Goal: Transaction & Acquisition: Purchase product/service

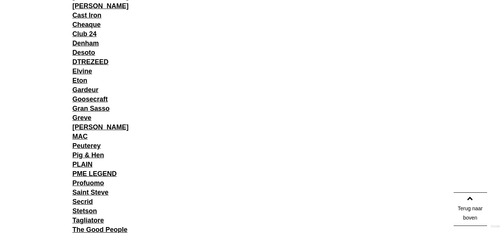
scroll to position [993, 0]
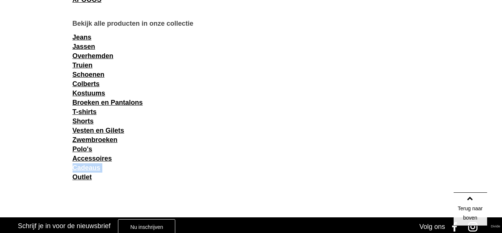
drag, startPoint x: 67, startPoint y: 167, endPoint x: 50, endPoint y: 180, distance: 21.6
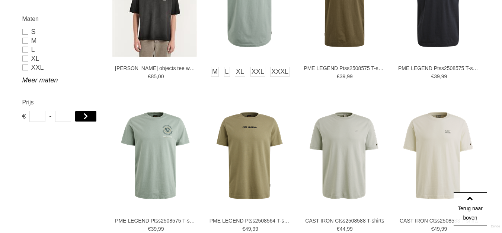
scroll to position [621, 0]
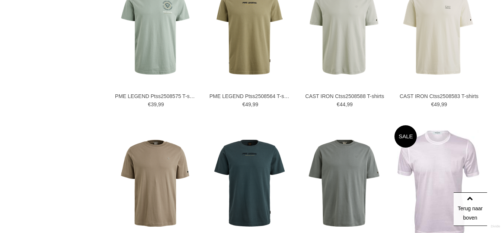
drag, startPoint x: 106, startPoint y: 98, endPoint x: 97, endPoint y: 159, distance: 62.2
click at [97, 159] on div "Home / collectie / T-shirts / Categorieën collectie Jeans [GEOGRAPHIC_DATA] Ove…" at bounding box center [251, 190] width 477 height 1463
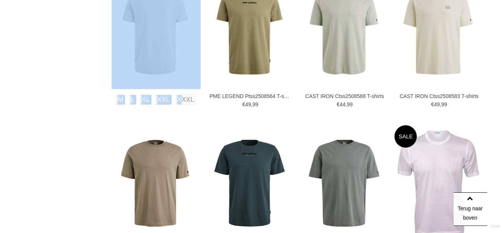
drag, startPoint x: 109, startPoint y: 98, endPoint x: 151, endPoint y: 117, distance: 46.5
click at [151, 117] on div "Home / collectie / T-shirts / Categorieën collectie Jeans [GEOGRAPHIC_DATA] Ove…" at bounding box center [251, 190] width 477 height 1463
drag, startPoint x: 130, startPoint y: 98, endPoint x: 98, endPoint y: 137, distance: 50.6
click at [98, 137] on div "Home / collectie / T-shirts / Categorieën collectie Jeans [GEOGRAPHIC_DATA] Ove…" at bounding box center [251, 190] width 477 height 1463
